Goal: Contribute content: Add original content to the website for others to see

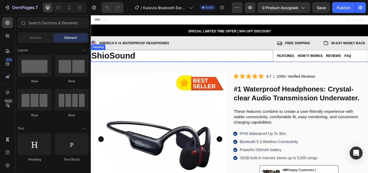
click at [134, 63] on strong "ShioSound" at bounding box center [116, 62] width 51 height 11
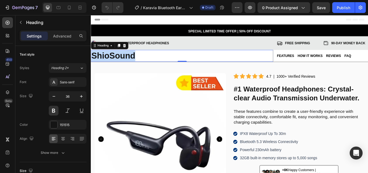
click at [117, 63] on strong "ShioSound" at bounding box center [116, 62] width 51 height 11
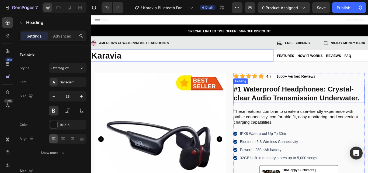
click at [349, 102] on strong "#1 Waterproof Headphones: Crystal-clear Audio Transmission Underwater." at bounding box center [330, 106] width 147 height 19
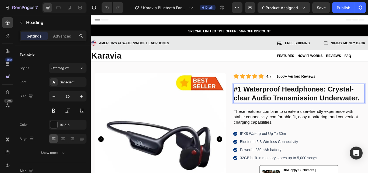
click at [272, 101] on strong "#1 Waterproof Headphones: Crystal-clear Audio Transmission Underwater." at bounding box center [330, 106] width 147 height 19
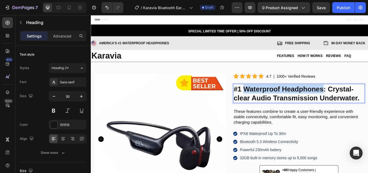
drag, startPoint x: 269, startPoint y: 101, endPoint x: 358, endPoint y: 101, distance: 89.7
click at [358, 101] on strong "#1 Waterproof Headphones: Crystal-clear Audio Transmission Underwater." at bounding box center [330, 106] width 147 height 19
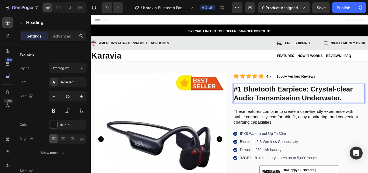
click at [359, 99] on strong "#1 Bluetooth Earpiece: Crystal-clear Audio Transmission Underwater." at bounding box center [326, 106] width 139 height 19
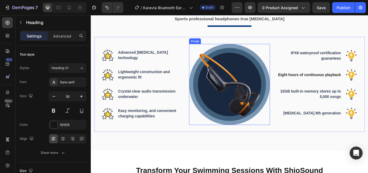
scroll to position [404, 0]
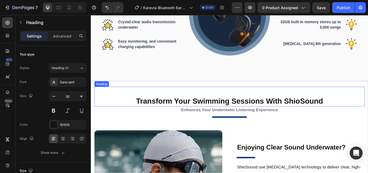
click at [324, 116] on h2 "Transform Your Swimming Sessions With ShioSound" at bounding box center [252, 115] width 315 height 12
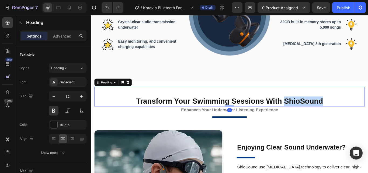
click at [324, 116] on p "Transform Your Swimming Sessions With ShioSound" at bounding box center [252, 115] width 314 height 11
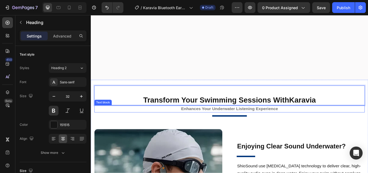
scroll to position [485, 0]
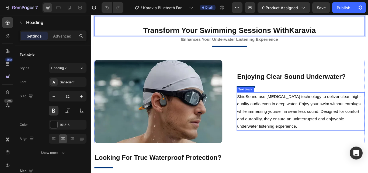
click at [290, 120] on p "ShioSound use [MEDICAL_DATA] technology to deliver clear, high-quality audio ev…" at bounding box center [335, 128] width 148 height 44
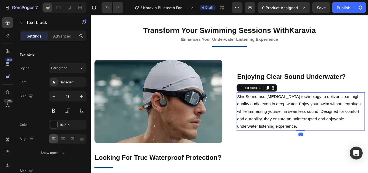
click at [267, 109] on p "ShioSound use [MEDICAL_DATA] technology to deliver clear, high-quality audio ev…" at bounding box center [335, 128] width 148 height 44
click at [269, 109] on p "ShioSound use [MEDICAL_DATA] technology to deliver clear, high-quality audio ev…" at bounding box center [335, 128] width 148 height 44
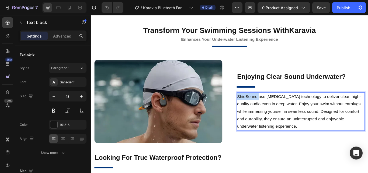
click at [269, 109] on p "ShioSound use [MEDICAL_DATA] technology to deliver clear, high-quality audio ev…" at bounding box center [335, 128] width 148 height 44
click at [268, 109] on strong "Karavia" at bounding box center [270, 109] width 18 height 5
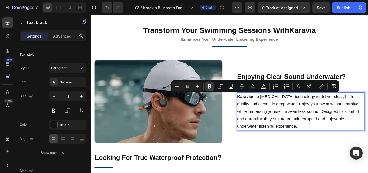
click at [210, 88] on icon "Editor contextual toolbar" at bounding box center [209, 86] width 3 height 4
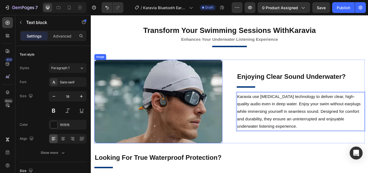
scroll to position [566, 0]
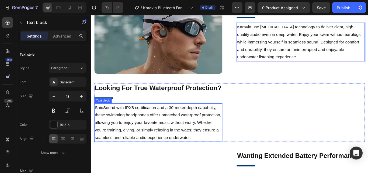
click at [114, 143] on p "ShioSound with IPX8 certification and a 30-meter depth capability, these swimmi…" at bounding box center [169, 155] width 148 height 44
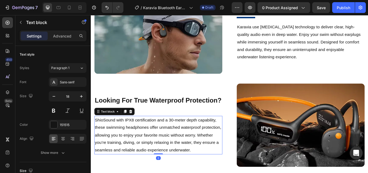
click at [111, 141] on p "ShioSound with IPX8 certification and a 30-meter depth capability, these swimmi…" at bounding box center [169, 155] width 148 height 44
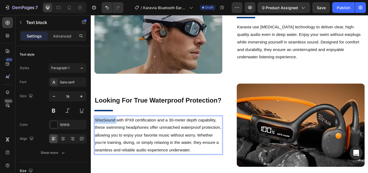
click at [111, 141] on p "ShioSound with IPX8 certification and a 30-meter depth capability, these swimmi…" at bounding box center [169, 155] width 148 height 44
click at [109, 140] on strong "Karavia" at bounding box center [104, 137] width 18 height 5
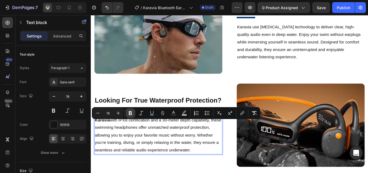
click at [132, 113] on icon "Editor contextual toolbar" at bounding box center [130, 113] width 3 height 4
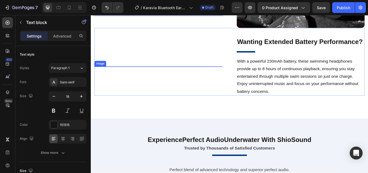
scroll to position [808, 0]
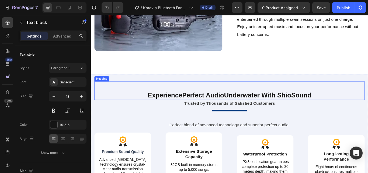
click at [305, 103] on h2 "Experience Perfect Audio Underwater With ShioSound" at bounding box center [252, 108] width 315 height 11
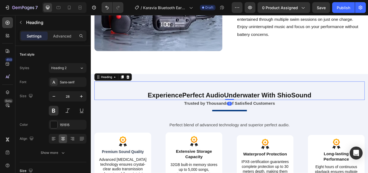
click at [324, 104] on h2 "Experience Perfect Audio Underwater With ShioSound" at bounding box center [252, 108] width 315 height 11
click at [324, 104] on p "Experience Perfect Audio Underwater With ShioSound" at bounding box center [252, 109] width 314 height 10
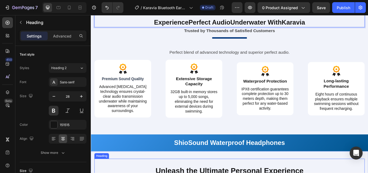
scroll to position [970, 0]
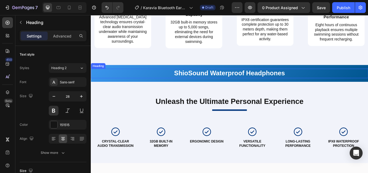
click at [213, 82] on h2 "ShioSound Waterproof Headphones" at bounding box center [252, 83] width 323 height 11
click at [196, 85] on h2 "ShioSound Waterproof Headphones" at bounding box center [252, 83] width 323 height 11
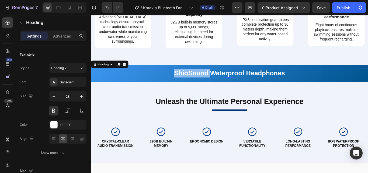
click at [196, 85] on p "ShioSound Waterproof Headphones" at bounding box center [252, 83] width 322 height 10
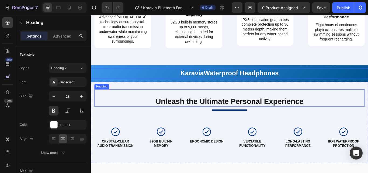
click at [286, 119] on h2 "Unleash the Ultimate Personal Experience" at bounding box center [252, 116] width 315 height 12
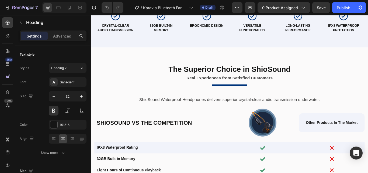
scroll to position [1132, 0]
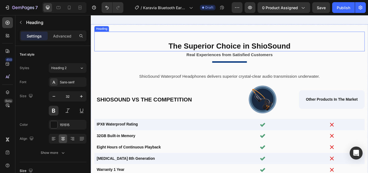
click at [282, 50] on h2 "The Superior Choice in ShioSound" at bounding box center [252, 51] width 315 height 12
click at [296, 53] on h2 "The Superior Choice in ShioSound" at bounding box center [252, 51] width 315 height 12
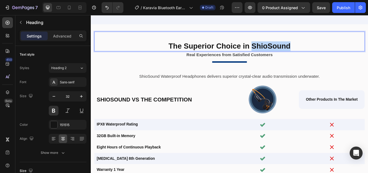
click at [296, 53] on p "The Superior Choice in ShioSound" at bounding box center [252, 51] width 314 height 11
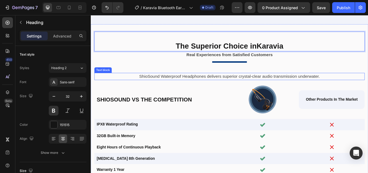
click at [194, 87] on p "ShioSound Waterproof Headphones delivers superior crystal-clear audio transmiss…" at bounding box center [253, 86] width 306 height 7
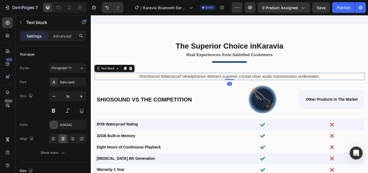
click at [164, 86] on p "ShioSound Waterproof Headphones delivers superior crystal-clear audio transmiss…" at bounding box center [253, 86] width 306 height 7
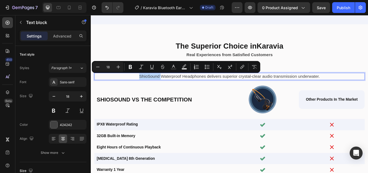
click at [183, 86] on p "ShioSound Waterproof Headphones delivers superior crystal-clear audio transmiss…" at bounding box center [253, 86] width 306 height 7
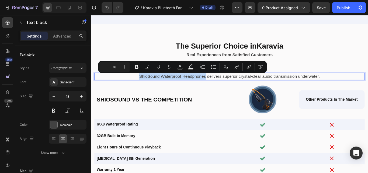
drag, startPoint x: 144, startPoint y: 86, endPoint x: 222, endPoint y: 87, distance: 77.3
click at [222, 87] on p "ShioSound Waterproof Headphones delivers superior crystal-clear audio transmiss…" at bounding box center [253, 86] width 306 height 7
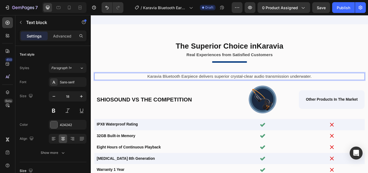
click at [225, 88] on p "Karavia Bluetooth Earpiece delivers superior crystal-clear audio transmission u…" at bounding box center [253, 86] width 306 height 7
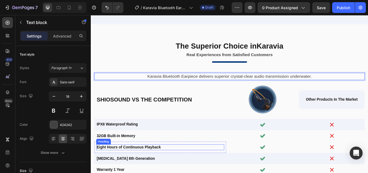
scroll to position [1213, 0]
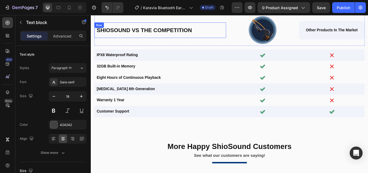
click at [128, 33] on h2 "ShioSound vs The Competition" at bounding box center [171, 32] width 149 height 9
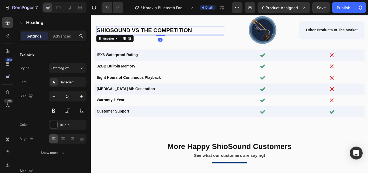
click at [119, 32] on h2 "ShioSound vs The Competition" at bounding box center [171, 32] width 149 height 9
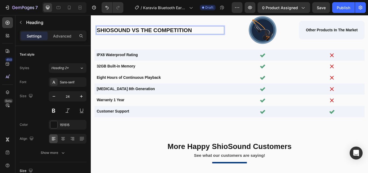
click at [119, 32] on p "ShioSound vs The Competition" at bounding box center [172, 33] width 148 height 8
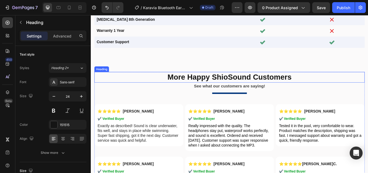
click at [249, 87] on h2 "More Happy ShioSound Customers" at bounding box center [252, 87] width 315 height 12
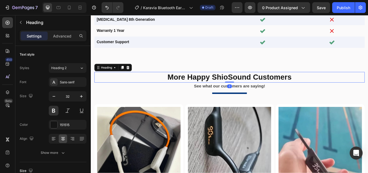
click at [243, 86] on h2 "More Happy ShioSound Customers" at bounding box center [252, 87] width 315 height 12
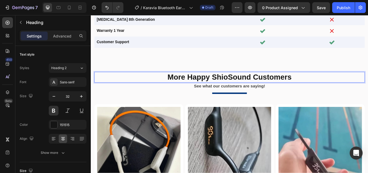
click at [243, 86] on p "More Happy ShioSound Customers" at bounding box center [252, 87] width 314 height 11
click at [318, 86] on p "More Happy Karavia Customers" at bounding box center [252, 87] width 314 height 11
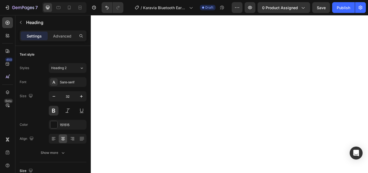
scroll to position [2102, 0]
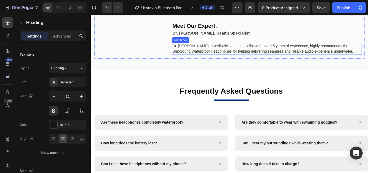
click at [241, 56] on p "Dr. [PERSON_NAME], a pediatric sleep specialist with over 15 years of experienc…" at bounding box center [296, 54] width 220 height 13
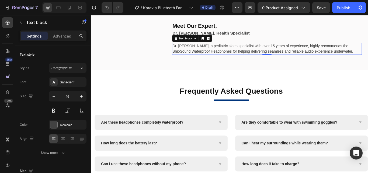
click at [368, 50] on p "Dr. [PERSON_NAME], a pediatric sleep specialist with over 15 years of experienc…" at bounding box center [296, 54] width 220 height 13
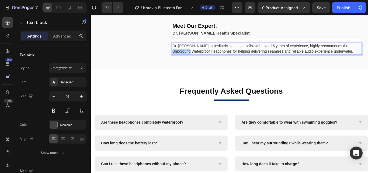
click at [368, 50] on p "Dr. [PERSON_NAME], a pediatric sleep specialist with over 15 years of experienc…" at bounding box center [296, 54] width 220 height 13
click at [368, 52] on p "Dr. [PERSON_NAME], a pediatric sleep specialist with over 15 years of experienc…" at bounding box center [296, 54] width 220 height 13
click at [368, 51] on p "Dr. [PERSON_NAME], a pediatric sleep specialist with over 15 years of experienc…" at bounding box center [296, 54] width 220 height 13
drag, startPoint x: 379, startPoint y: 53, endPoint x: 231, endPoint y: 60, distance: 148.4
click at [231, 60] on p "Dr. [PERSON_NAME], a pediatric sleep specialist with over 15 years of experienc…" at bounding box center [296, 54] width 220 height 13
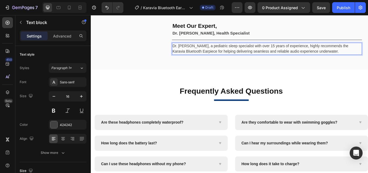
click at [231, 58] on p "Dr. [PERSON_NAME], a pediatric sleep specialist with over 15 years of experienc…" at bounding box center [296, 54] width 220 height 13
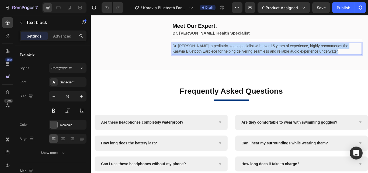
drag, startPoint x: 364, startPoint y: 57, endPoint x: 184, endPoint y: 52, distance: 179.8
click at [185, 52] on div "Dr. [PERSON_NAME], a pediatric sleep specialist with over 15 years of experienc…" at bounding box center [296, 54] width 222 height 14
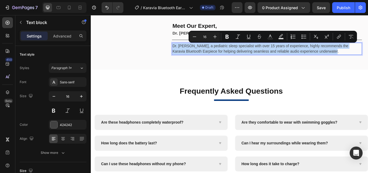
copy p "Dr. [PERSON_NAME], a pediatric sleep specialist with over 15 years of experienc…"
click at [212, 55] on p "Dr. [PERSON_NAME], a pediatric sleep specialist with over 15 years of experienc…" at bounding box center [296, 54] width 220 height 13
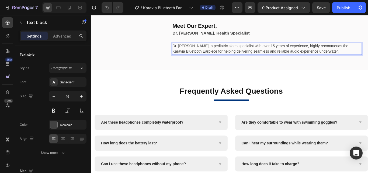
click at [196, 53] on p "Dr. [PERSON_NAME], a pediatric sleep specialist with over 15 years of experienc…" at bounding box center [296, 54] width 220 height 13
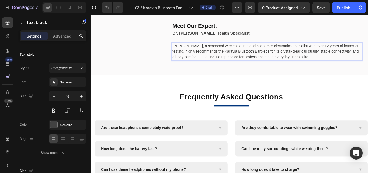
click at [203, 56] on p "[PERSON_NAME], a seasoned wireless audio and consumer electronics specialist wi…" at bounding box center [296, 57] width 220 height 19
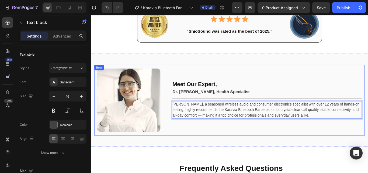
scroll to position [2021, 0]
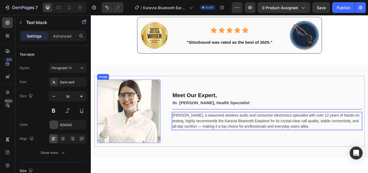
click at [144, 105] on img at bounding box center [135, 127] width 74 height 74
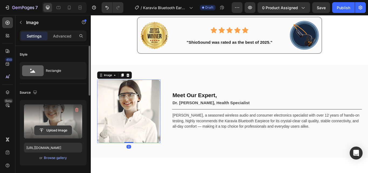
click at [48, 131] on input "file" at bounding box center [52, 130] width 37 height 9
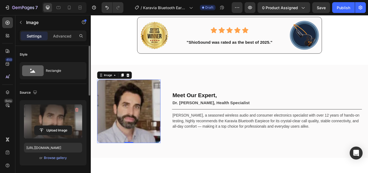
click at [125, 131] on img at bounding box center [135, 127] width 74 height 74
click at [56, 118] on label at bounding box center [53, 121] width 58 height 34
click at [56, 126] on input "file" at bounding box center [52, 130] width 37 height 9
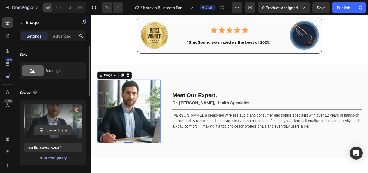
click at [52, 130] on input "file" at bounding box center [52, 130] width 37 height 9
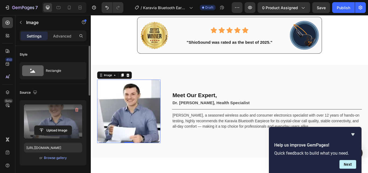
click at [63, 119] on label at bounding box center [53, 121] width 58 height 34
click at [63, 126] on input "file" at bounding box center [52, 130] width 37 height 9
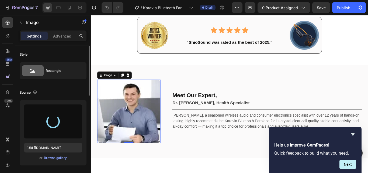
type input "[URL][DOMAIN_NAME]"
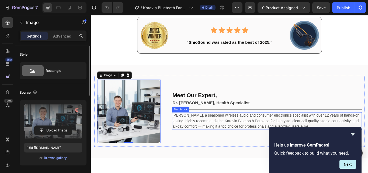
click at [218, 135] on p "[PERSON_NAME], a seasoned wireless audio and consumer electronics specialist wi…" at bounding box center [296, 138] width 220 height 19
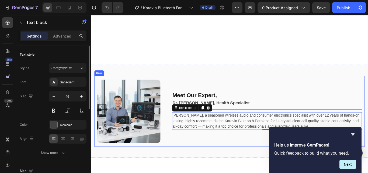
scroll to position [2102, 0]
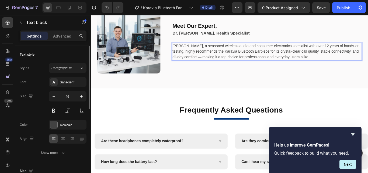
click at [217, 50] on p "[PERSON_NAME], a seasoned wireless audio and consumer electronics specialist wi…" at bounding box center [296, 57] width 220 height 19
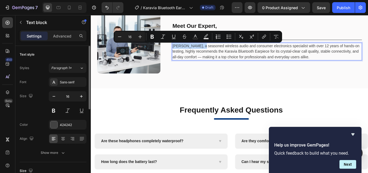
drag, startPoint x: 219, startPoint y: 52, endPoint x: 186, endPoint y: 51, distance: 32.9
click at [186, 51] on p "[PERSON_NAME], a seasoned wireless audio and consumer electronics specialist wi…" at bounding box center [296, 57] width 220 height 19
copy p "[PERSON_NAME]"
click at [260, 59] on p "[PERSON_NAME], a seasoned wireless audio and consumer electronics specialist wi…" at bounding box center [296, 57] width 220 height 19
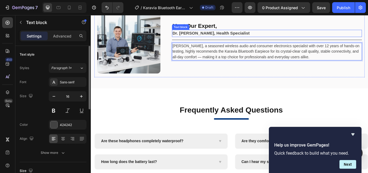
click at [221, 36] on strong "Dr. [PERSON_NAME], Health Specialist" at bounding box center [231, 36] width 90 height 5
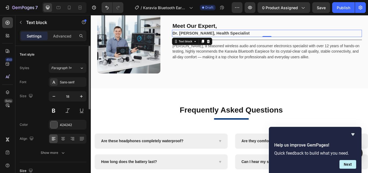
click at [220, 36] on strong "Dr. [PERSON_NAME], Health Specialist" at bounding box center [231, 36] width 90 height 5
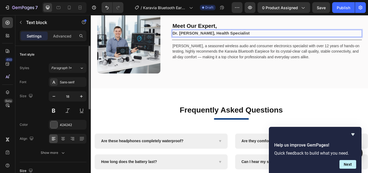
click at [220, 36] on strong "Dr. [PERSON_NAME], Health Specialist" at bounding box center [231, 36] width 90 height 5
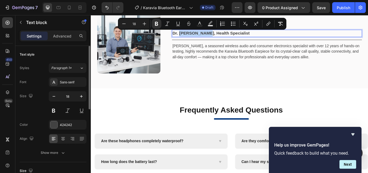
drag, startPoint x: 220, startPoint y: 36, endPoint x: 193, endPoint y: 37, distance: 27.0
click at [193, 37] on strong "Dr. [PERSON_NAME], Health Specialist" at bounding box center [231, 36] width 90 height 5
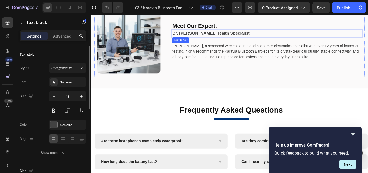
click at [272, 51] on p "[PERSON_NAME], a seasoned wireless audio and consumer electronics specialist wi…" at bounding box center [296, 57] width 220 height 19
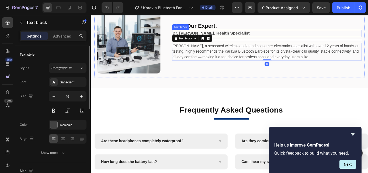
click at [248, 36] on strong "Dr. [PERSON_NAME], Health Specialist" at bounding box center [231, 36] width 90 height 5
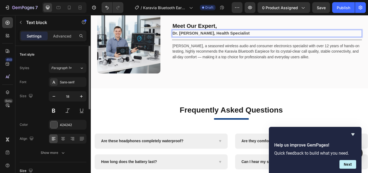
drag, startPoint x: 237, startPoint y: 36, endPoint x: 276, endPoint y: 37, distance: 39.6
click at [276, 37] on p "Dr. [PERSON_NAME], Health Specialist" at bounding box center [296, 36] width 220 height 7
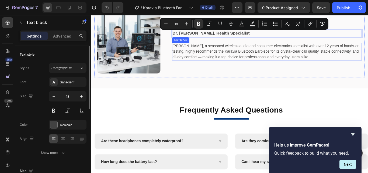
click at [300, 51] on p "[PERSON_NAME], a seasoned wireless audio and consumer electronics specialist wi…" at bounding box center [296, 57] width 220 height 19
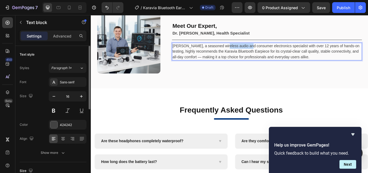
drag, startPoint x: 245, startPoint y: 51, endPoint x: 272, endPoint y: 51, distance: 27.0
click at [272, 51] on p "[PERSON_NAME], a seasoned wireless audio and consumer electronics specialist wi…" at bounding box center [296, 57] width 220 height 19
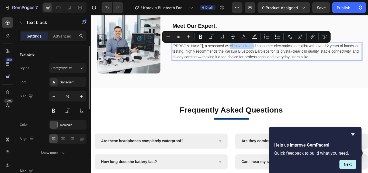
copy p "wireless audio"
click at [224, 53] on p "[PERSON_NAME], a seasoned wireless audio and consumer electronics specialist wi…" at bounding box center [296, 57] width 220 height 19
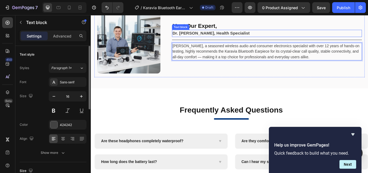
click at [264, 35] on strong "Dr. [PERSON_NAME], Health Specialist" at bounding box center [231, 36] width 90 height 5
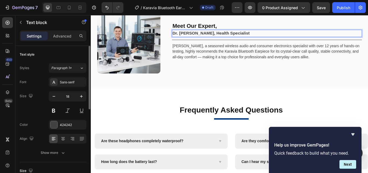
click at [258, 38] on strong "Dr. [PERSON_NAME], Health Specialist" at bounding box center [231, 36] width 90 height 5
click at [255, 37] on strong "Dr. [PERSON_NAME], Health wireless audio" at bounding box center [236, 36] width 101 height 5
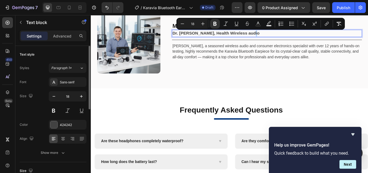
click at [275, 34] on strong "Dr. [PERSON_NAME], Health Wireless audio" at bounding box center [237, 36] width 102 height 5
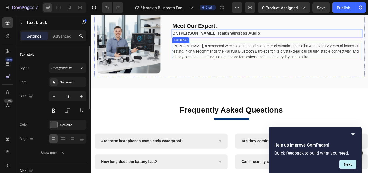
click at [368, 57] on p "[PERSON_NAME], a seasoned wireless audio and consumer electronics specialist wi…" at bounding box center [296, 57] width 220 height 19
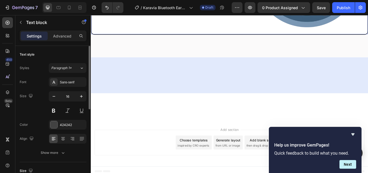
scroll to position [2406, 0]
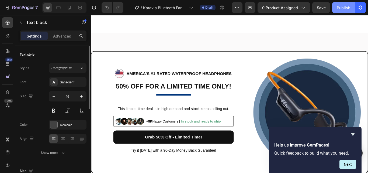
click at [346, 6] on div "Publish" at bounding box center [343, 8] width 13 height 6
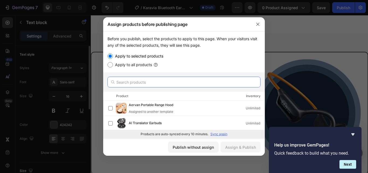
click at [128, 81] on input "text" at bounding box center [184, 82] width 153 height 11
paste input "Karavia Bluetooth Earpiece"
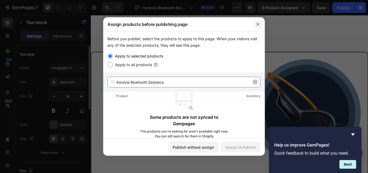
type input "Karavia Bluetooth Earpiece"
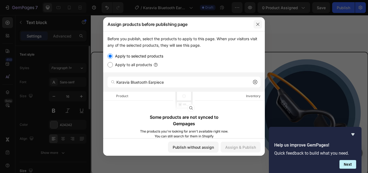
click at [256, 25] on icon "button" at bounding box center [258, 24] width 4 height 4
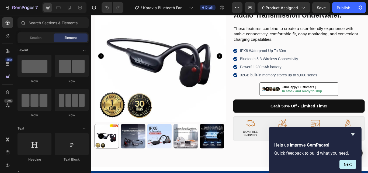
scroll to position [81, 0]
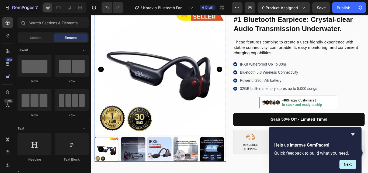
click at [222, 85] on img at bounding box center [171, 78] width 153 height 153
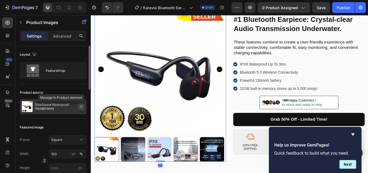
click at [82, 105] on icon "button" at bounding box center [81, 106] width 4 height 4
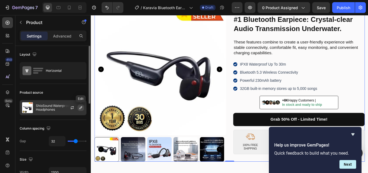
click at [80, 107] on icon "button" at bounding box center [81, 107] width 4 height 4
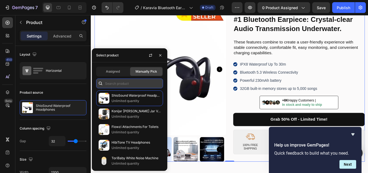
click at [121, 84] on input "text" at bounding box center [129, 83] width 67 height 10
paste input "Karavia Bluetooth Earpiece"
type input "Karavia Bluetooth Earpiece"
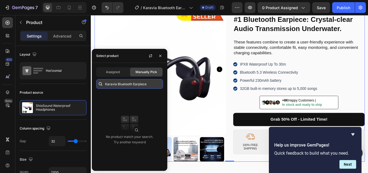
click at [150, 82] on input "Karavia Bluetooth Earpiece" at bounding box center [129, 84] width 67 height 10
click at [148, 83] on input "Karavia Bluetooth Earpiece" at bounding box center [129, 84] width 67 height 10
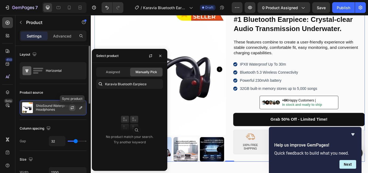
click at [71, 106] on icon "button" at bounding box center [72, 107] width 4 height 4
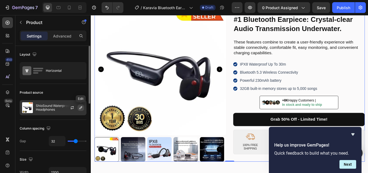
click at [81, 106] on icon "button" at bounding box center [81, 107] width 4 height 4
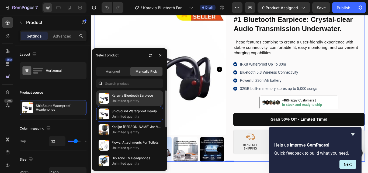
click at [115, 99] on p "Unlimited quantity" at bounding box center [136, 100] width 49 height 5
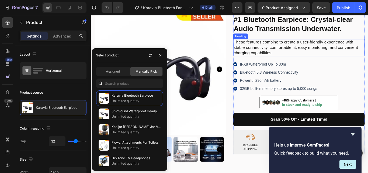
click at [286, 53] on h2 "These features combine to create a user-friendly experience with stable connect…" at bounding box center [333, 53] width 153 height 20
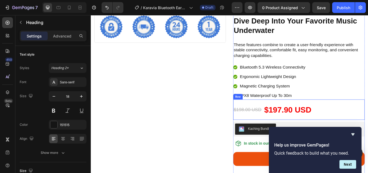
scroll to position [1779, 0]
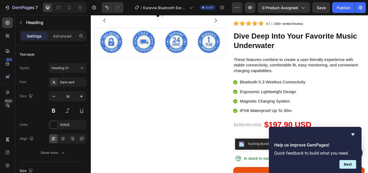
click at [204, 22] on img at bounding box center [170, 22] width 151 height 0
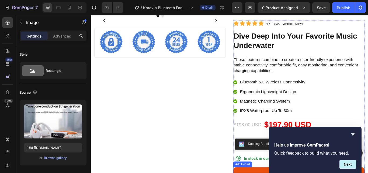
scroll to position [1859, 0]
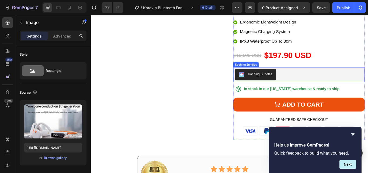
click at [322, 81] on div "Kaching Bundles" at bounding box center [333, 84] width 149 height 13
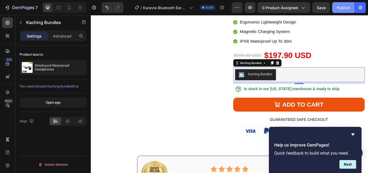
click at [351, 5] on button "Publish" at bounding box center [343, 7] width 23 height 11
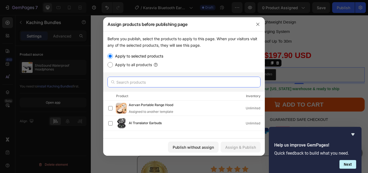
click at [144, 79] on input "text" at bounding box center [184, 82] width 153 height 11
paste input "ống"
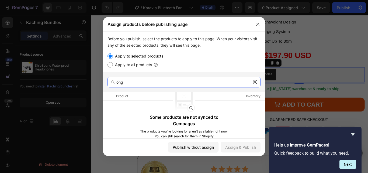
click at [122, 81] on input "ống" at bounding box center [184, 82] width 153 height 11
paste input "Karavia Bluetooth Earpiece"
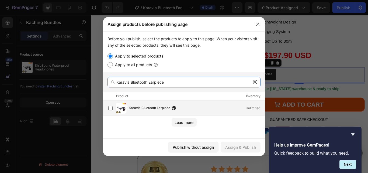
type input "Karavia Bluetooth Earpiece"
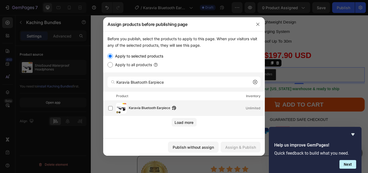
click at [150, 105] on span "Karavia Bluetooth Earpiece" at bounding box center [150, 108] width 42 height 6
click at [240, 148] on div "Assign & Publish" at bounding box center [240, 147] width 31 height 6
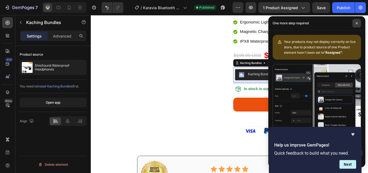
click at [357, 22] on icon at bounding box center [356, 23] width 3 height 3
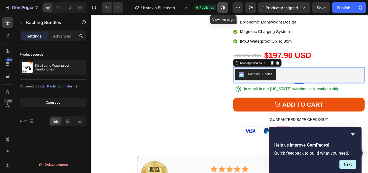
click at [223, 8] on icon "button" at bounding box center [222, 7] width 5 height 5
